Goal: Information Seeking & Learning: Learn about a topic

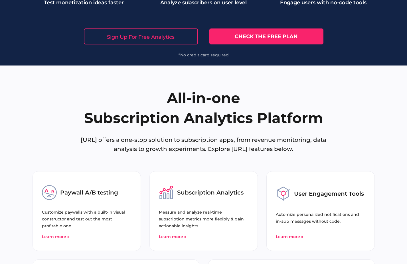
scroll to position [2184, 0]
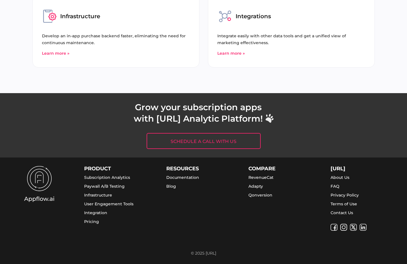
click at [99, 194] on link "Infrastructure" at bounding box center [98, 195] width 28 height 5
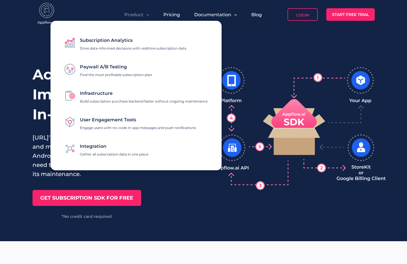
click at [136, 15] on span "Product" at bounding box center [133, 14] width 19 height 5
click at [105, 39] on span "Subscription Analytics" at bounding box center [106, 40] width 53 height 5
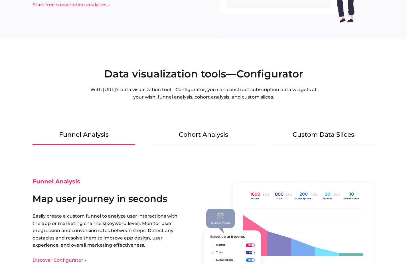
scroll to position [682, 0]
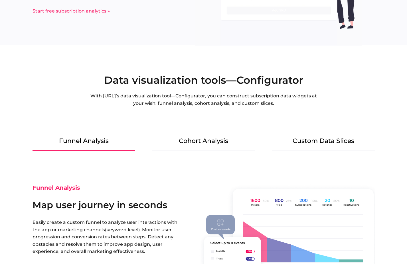
click at [203, 140] on Analysis "Cohort Analysis" at bounding box center [203, 143] width 103 height 16
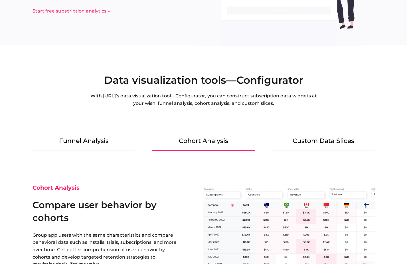
click at [308, 136] on Slices "Custom Data Slices" at bounding box center [323, 143] width 103 height 16
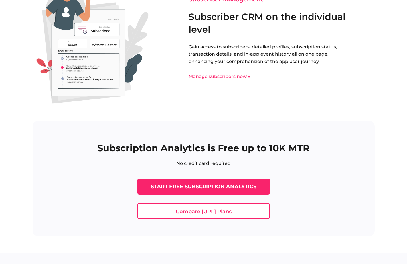
scroll to position [1203, 0]
